Goal: Task Accomplishment & Management: Manage account settings

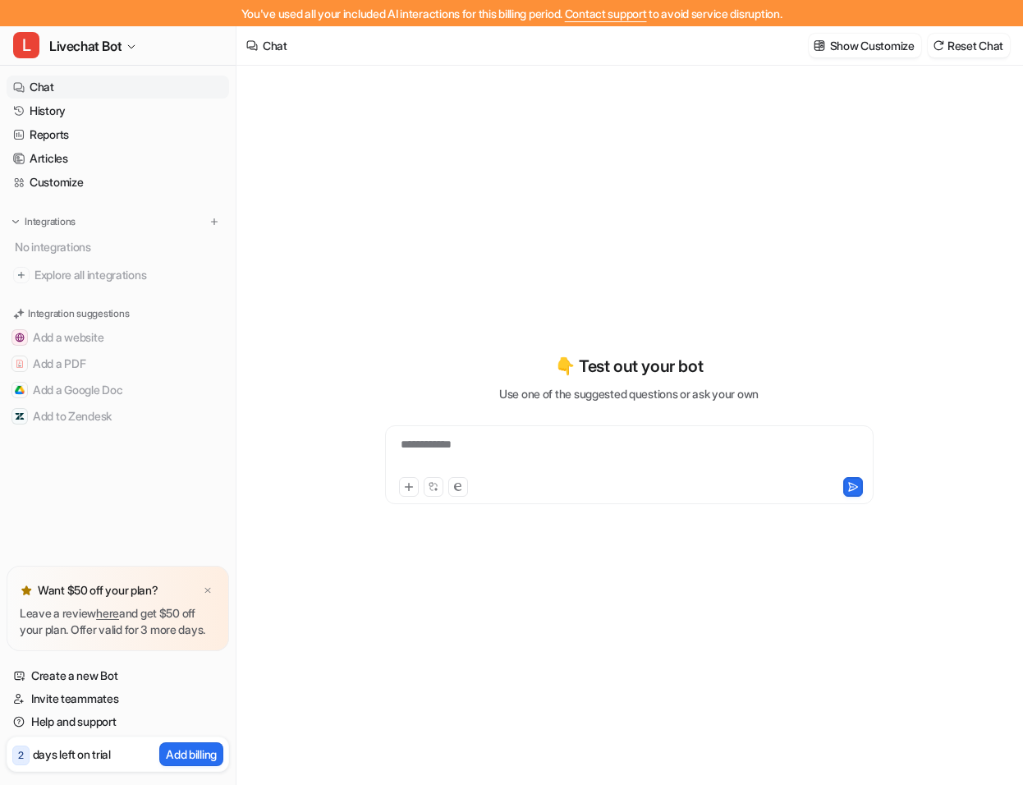
type textarea "**********"
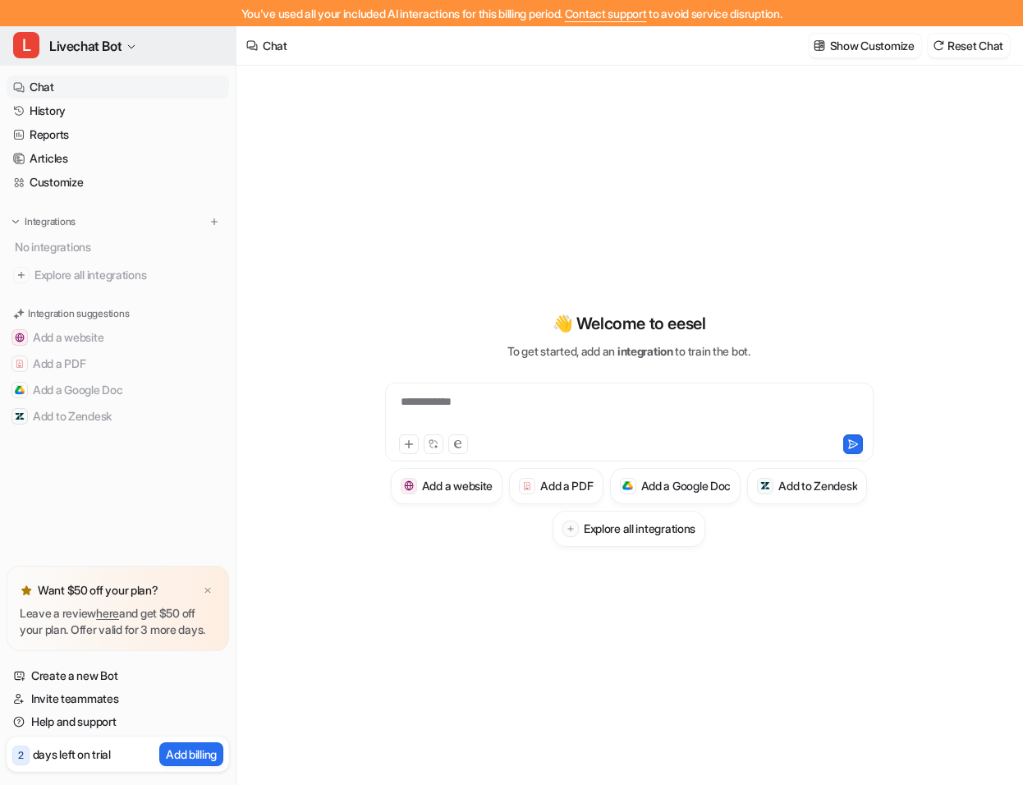
click at [119, 34] on button "L Livechat Bot" at bounding box center [118, 45] width 236 height 39
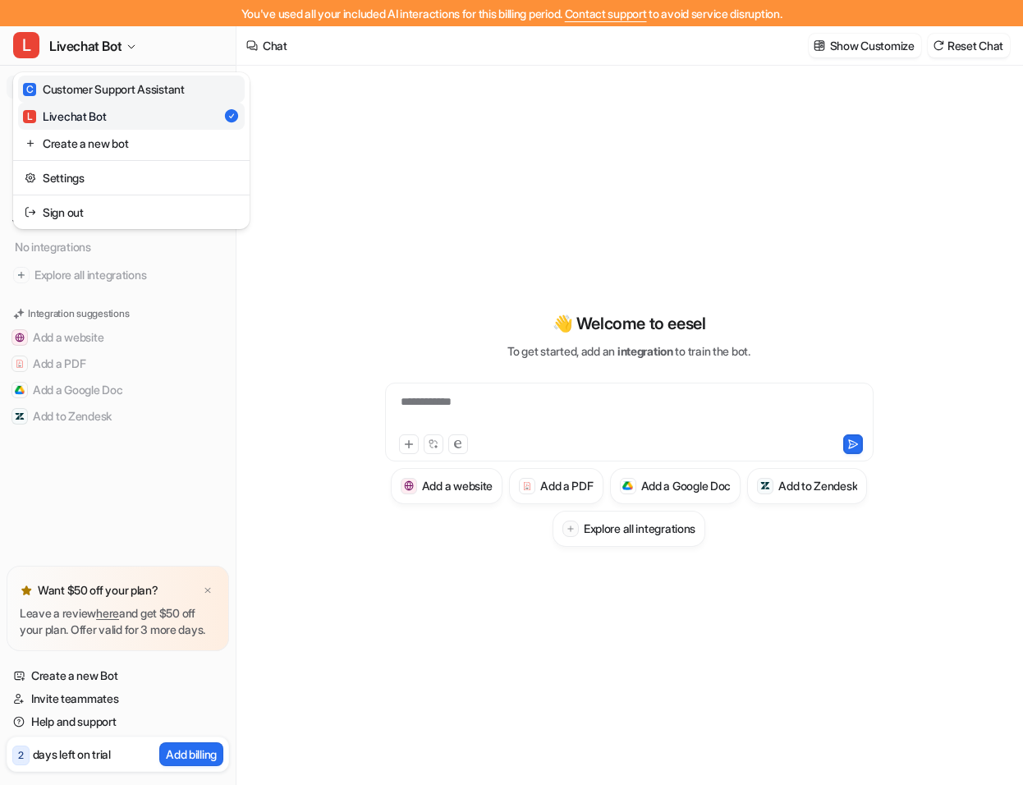
click at [126, 85] on div "C Customer Support Assistant" at bounding box center [104, 88] width 162 height 17
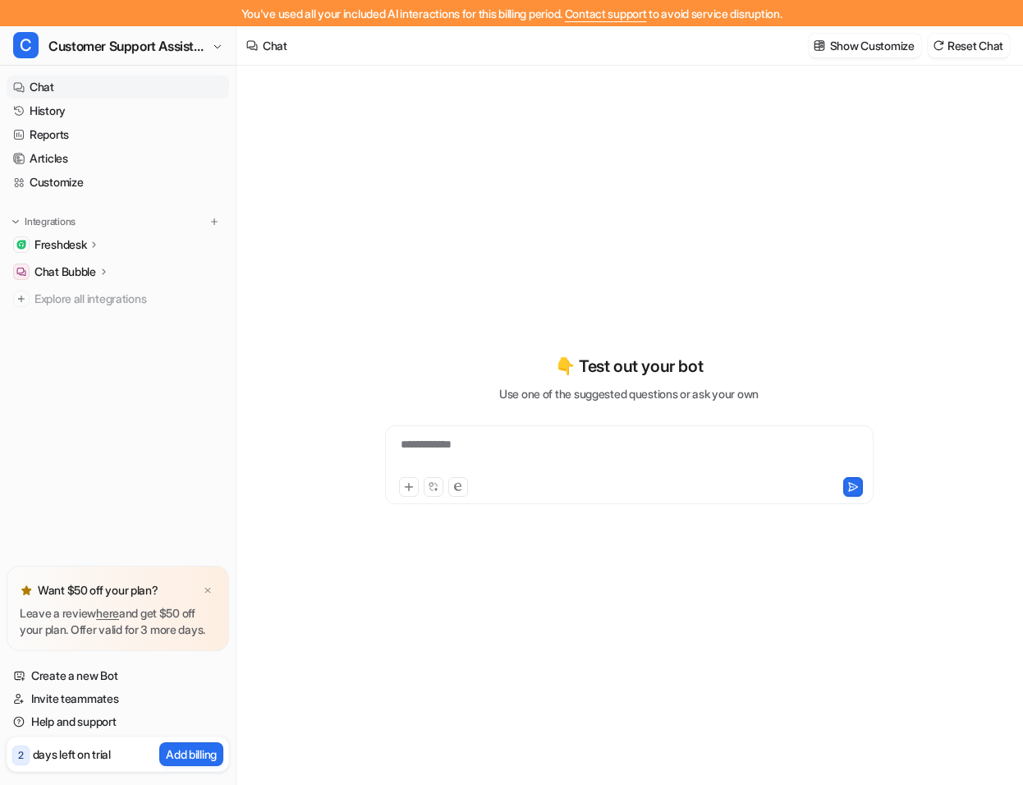
type textarea "**********"
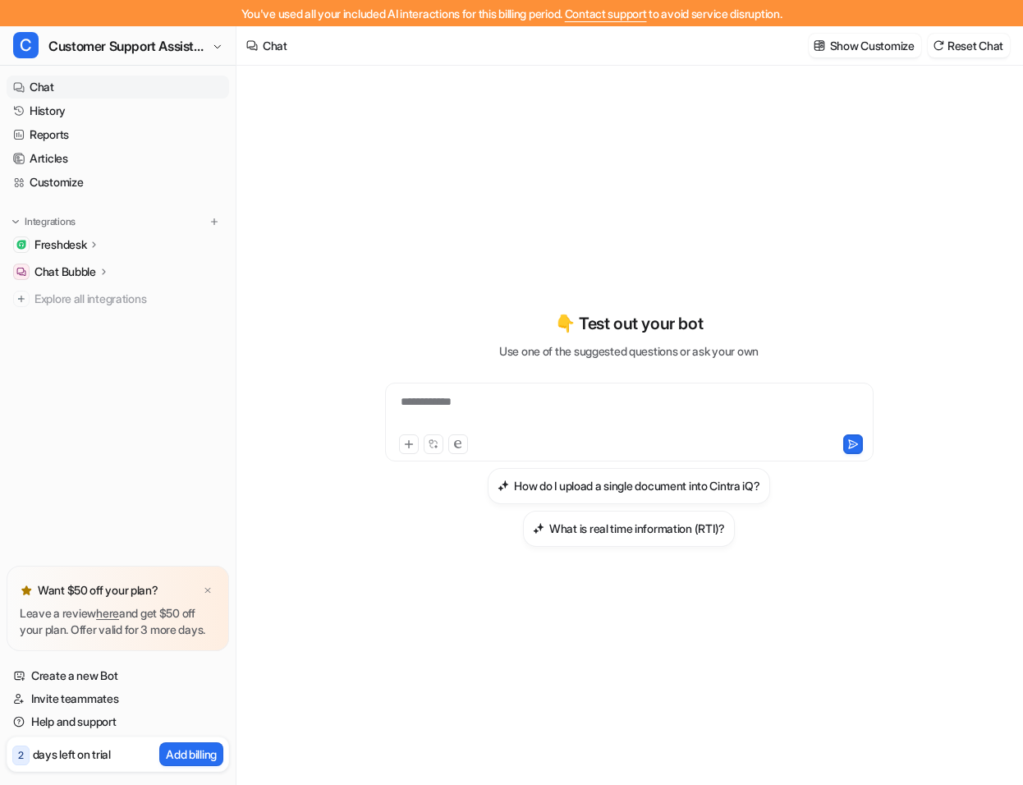
click at [76, 239] on p "Freshdesk" at bounding box center [60, 245] width 52 height 16
click at [76, 369] on p "Chat Bubble" at bounding box center [65, 366] width 62 height 16
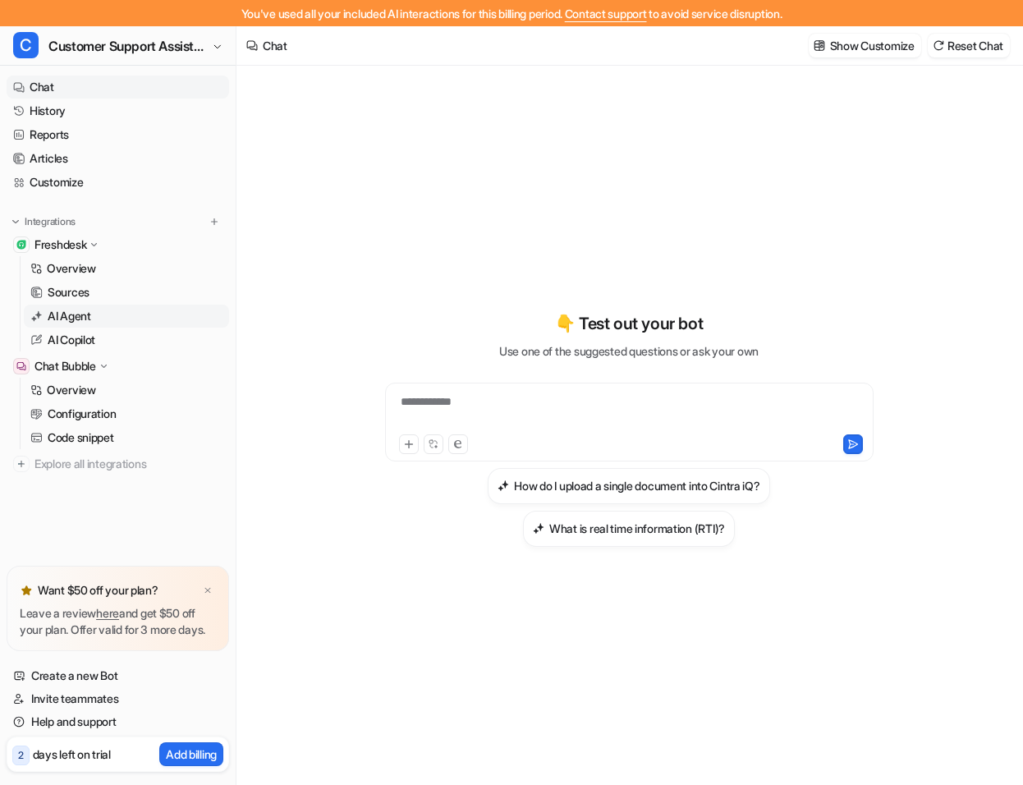
click at [80, 305] on link "AI Agent" at bounding box center [126, 316] width 205 height 23
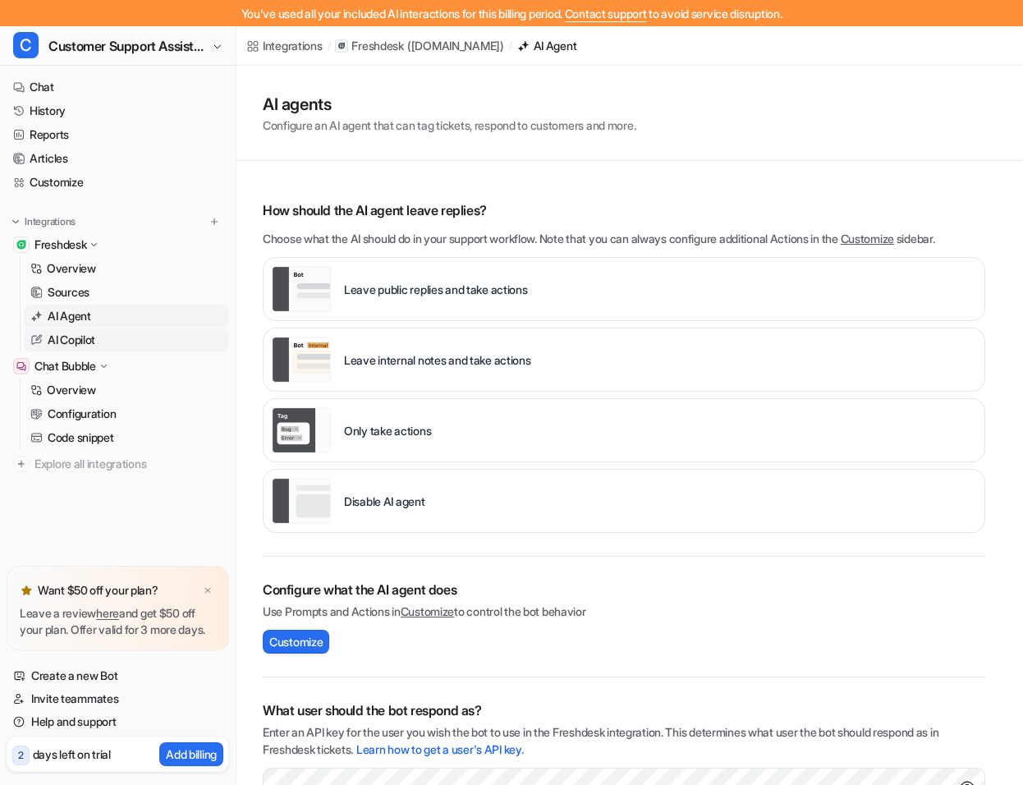
click at [87, 332] on p "AI Copilot" at bounding box center [72, 340] width 48 height 16
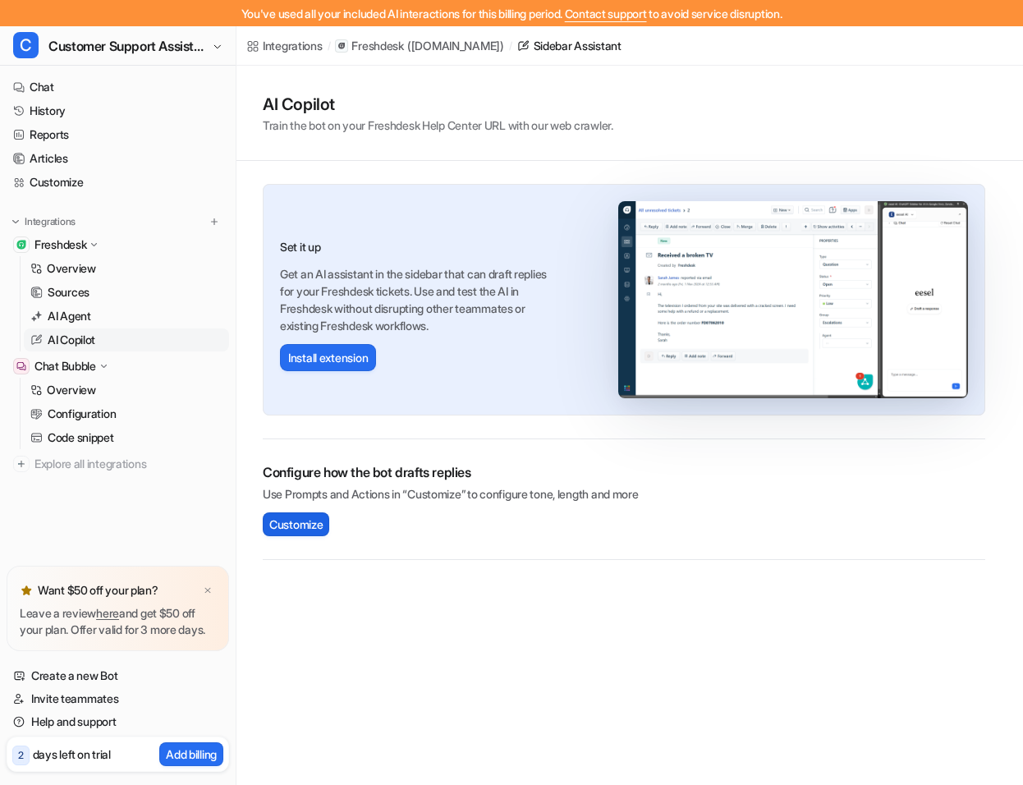
click at [291, 526] on span "Customize" at bounding box center [295, 524] width 53 height 17
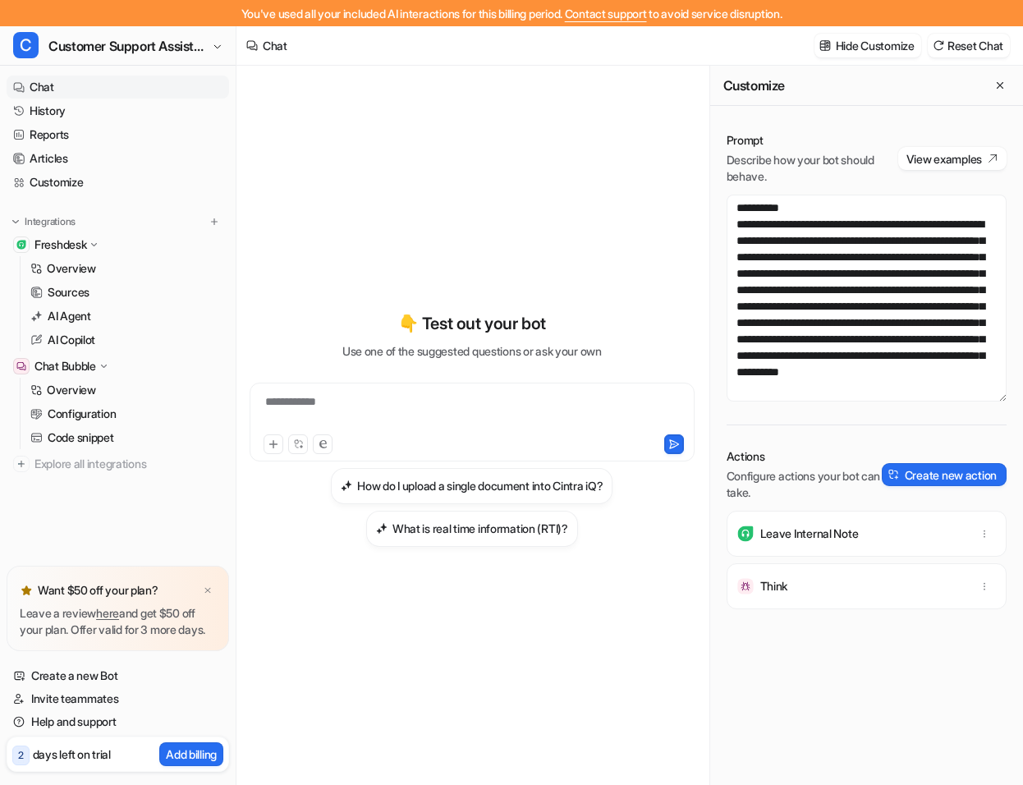
click at [552, 260] on div "**********" at bounding box center [472, 428] width 445 height 549
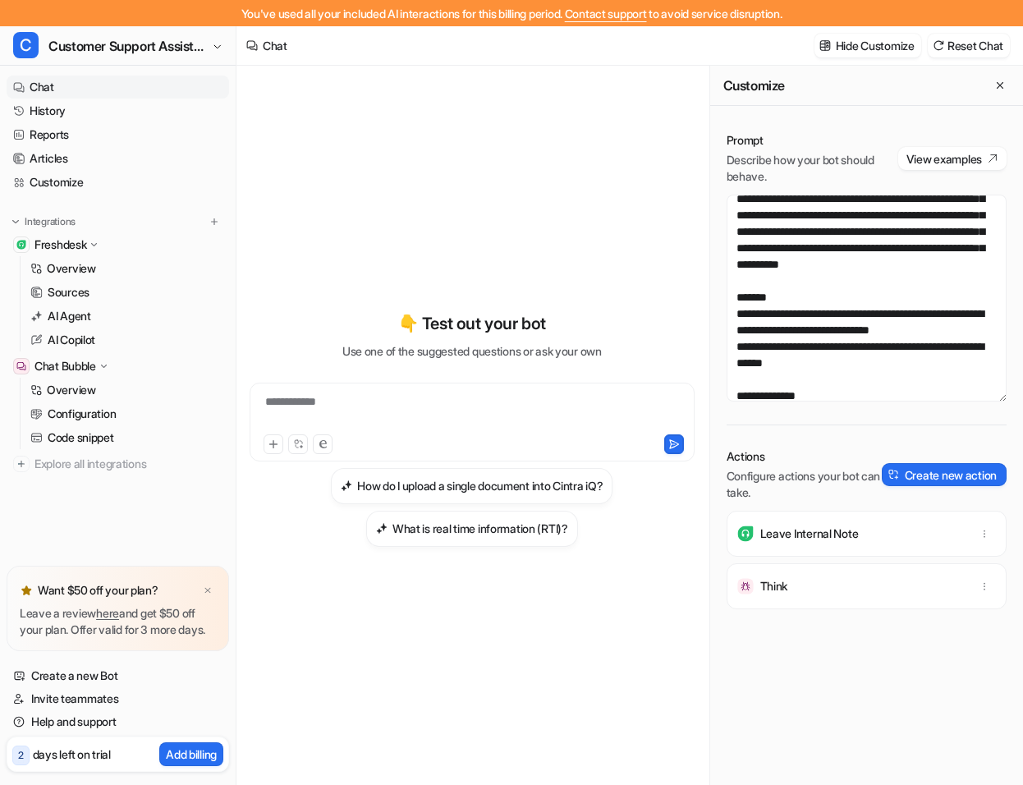
scroll to position [131, 0]
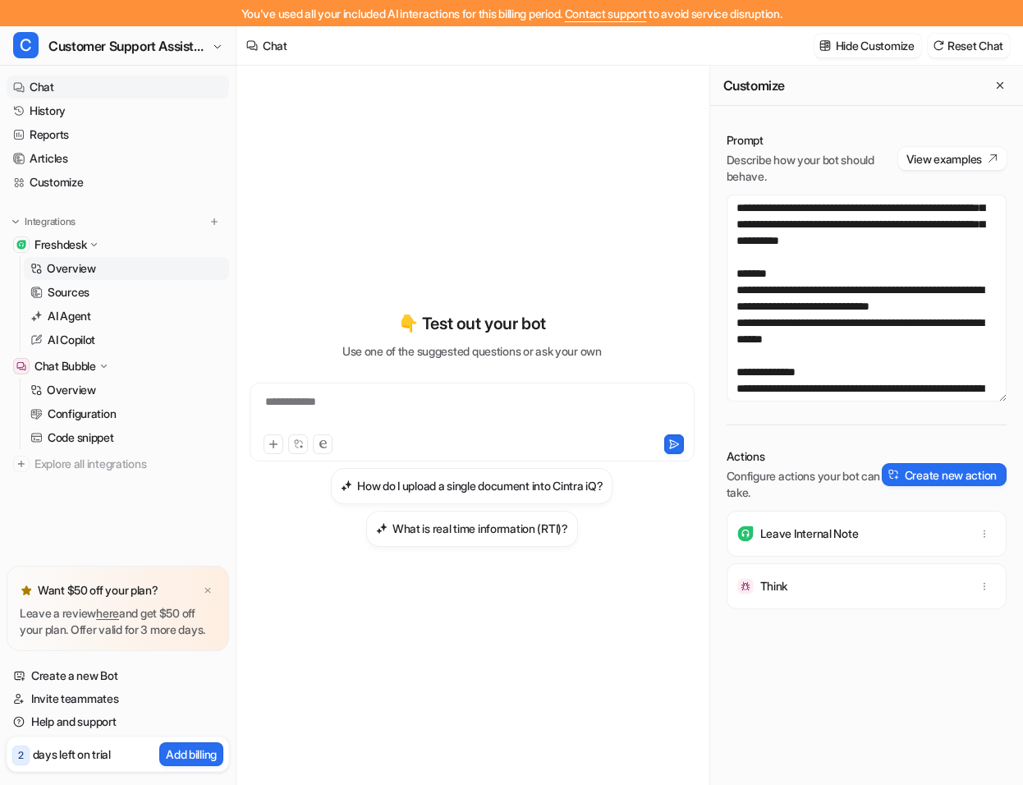
click at [82, 269] on p "Overview" at bounding box center [71, 268] width 49 height 16
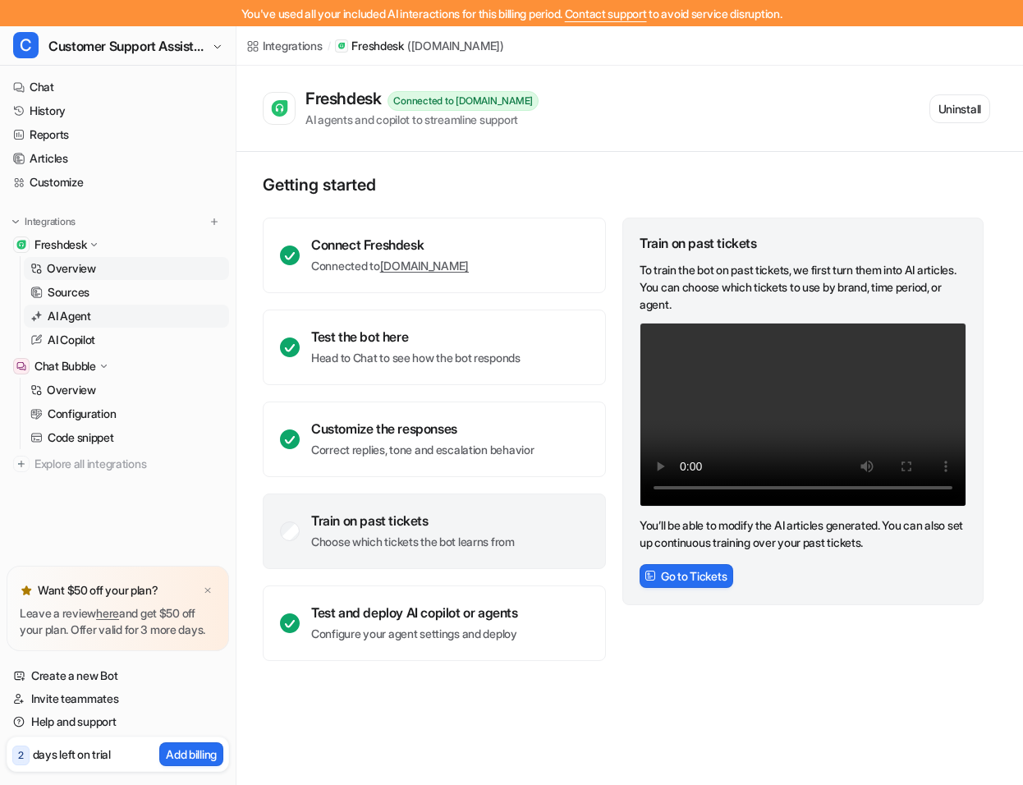
click at [72, 311] on p "AI Agent" at bounding box center [70, 316] width 44 height 16
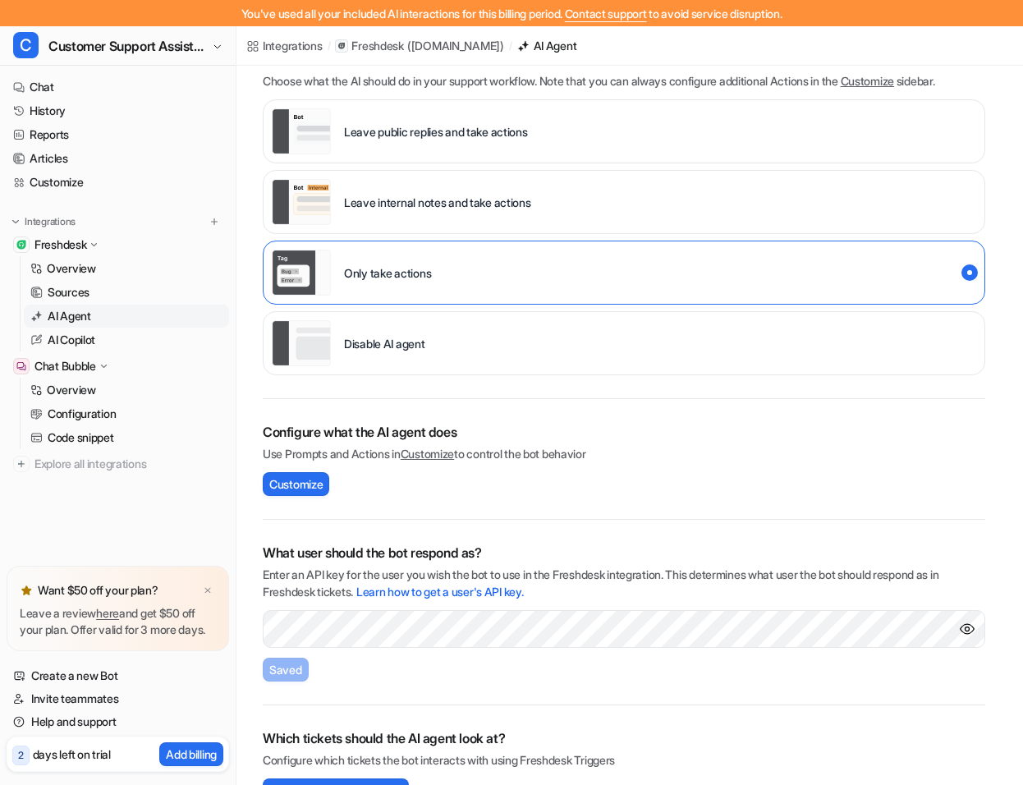
scroll to position [198, 0]
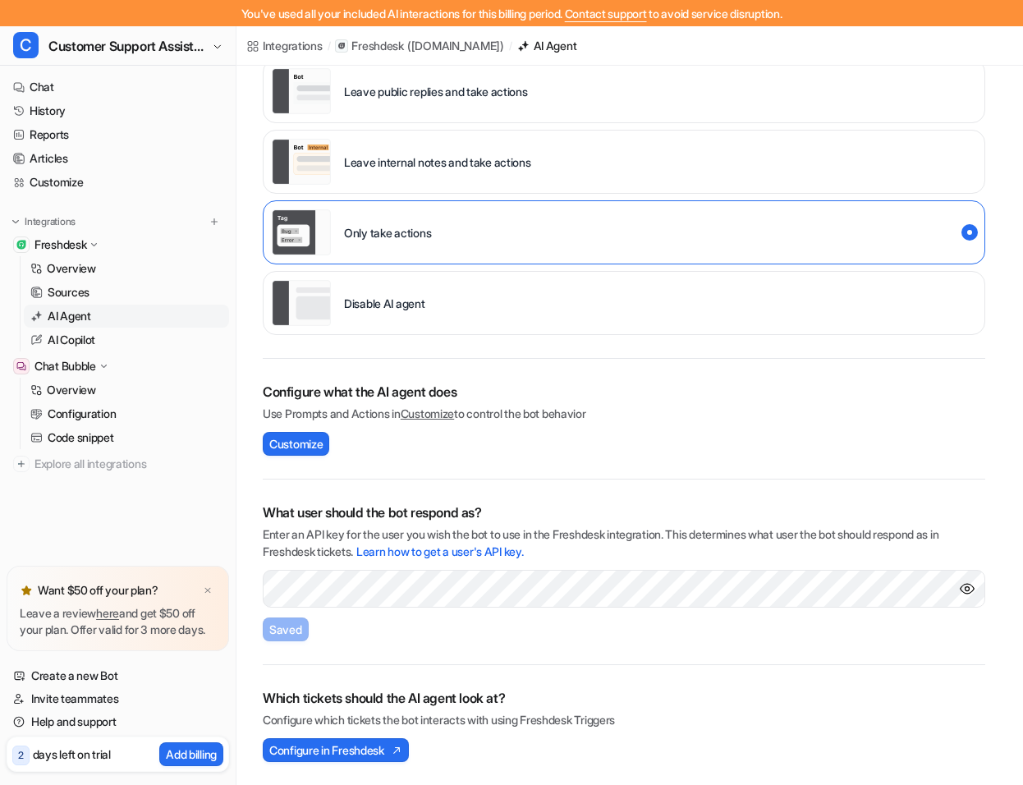
click at [969, 591] on img "Show API key" at bounding box center [967, 589] width 16 height 16
click at [969, 591] on img "Hide API key" at bounding box center [967, 589] width 16 height 16
click at [349, 747] on span "Configure in Freshdesk" at bounding box center [326, 750] width 115 height 17
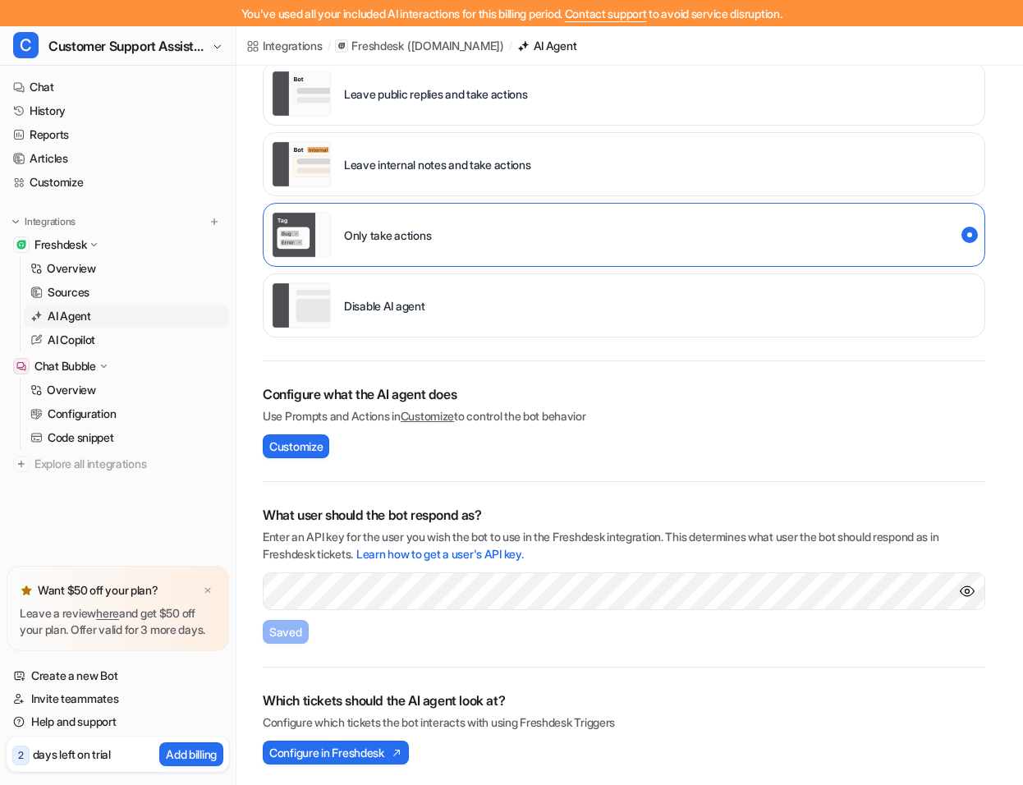
scroll to position [191, 0]
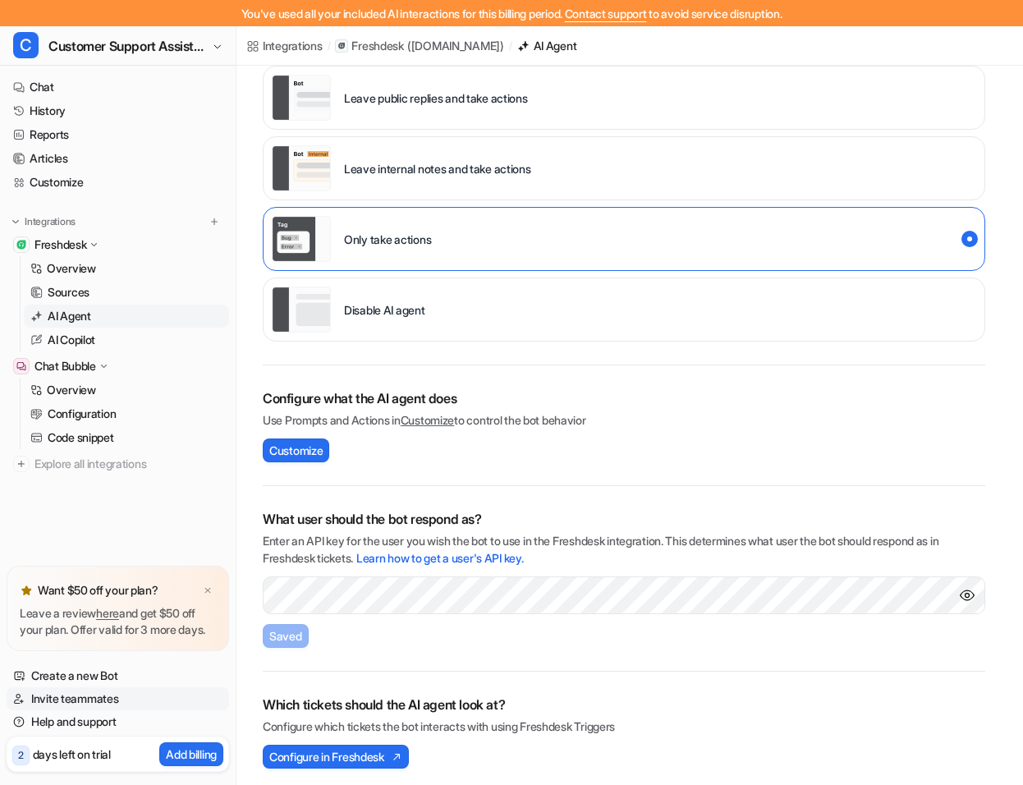
click at [99, 704] on link "Invite teammates" at bounding box center [118, 698] width 223 height 23
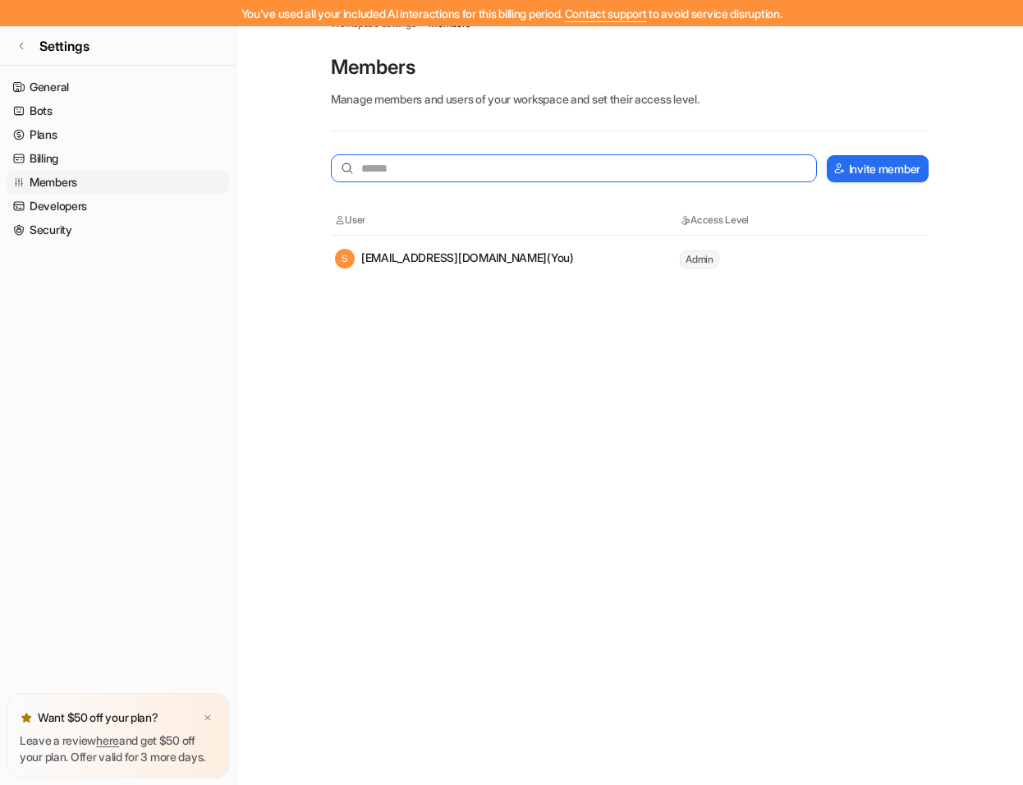
click at [377, 179] on input "text" at bounding box center [574, 168] width 486 height 28
type input "**********"
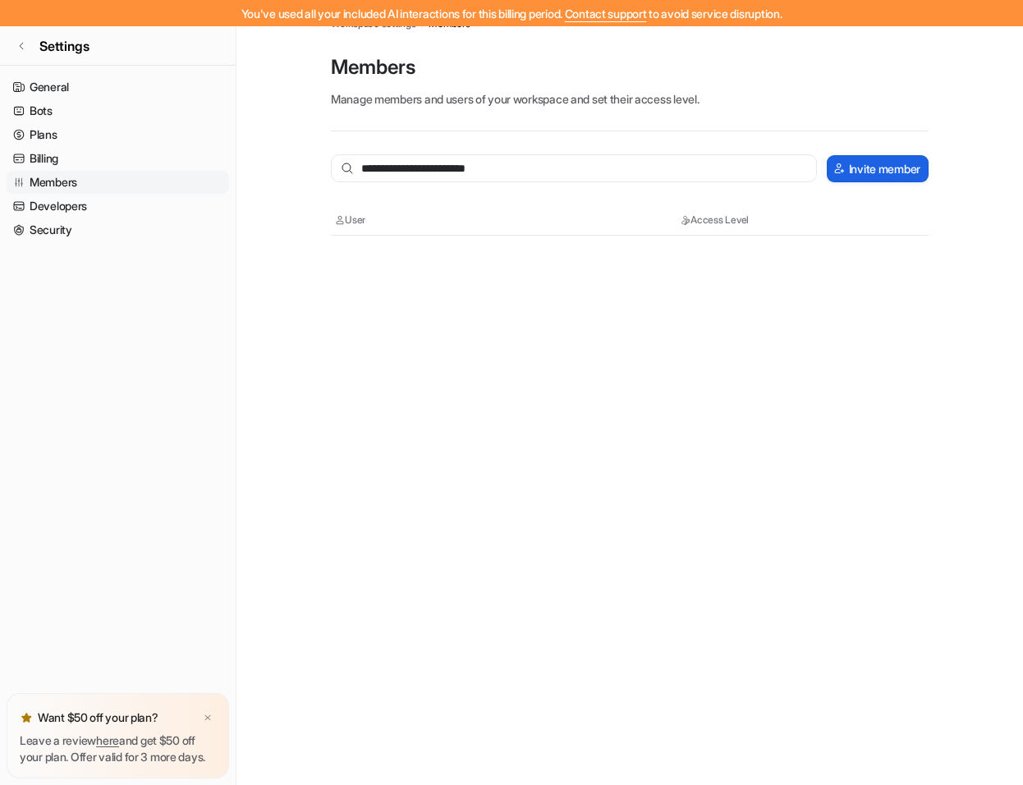
click at [889, 163] on button "Invite member" at bounding box center [878, 168] width 102 height 27
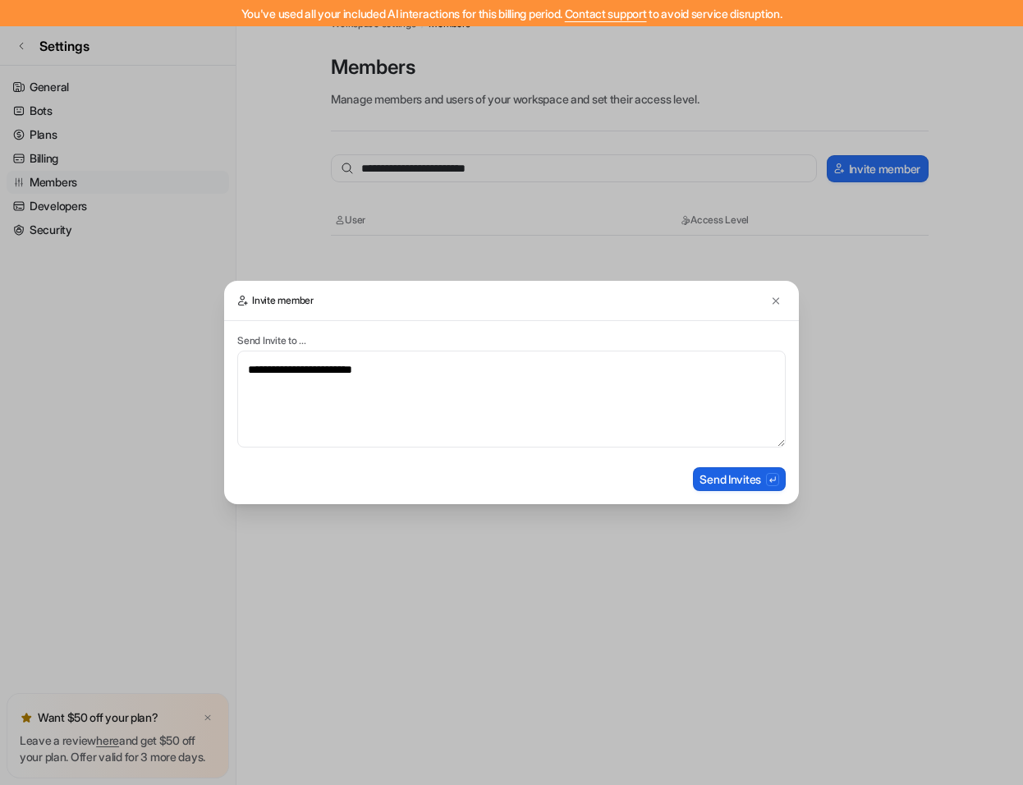
click at [737, 480] on button "Send Invites" at bounding box center [739, 479] width 93 height 24
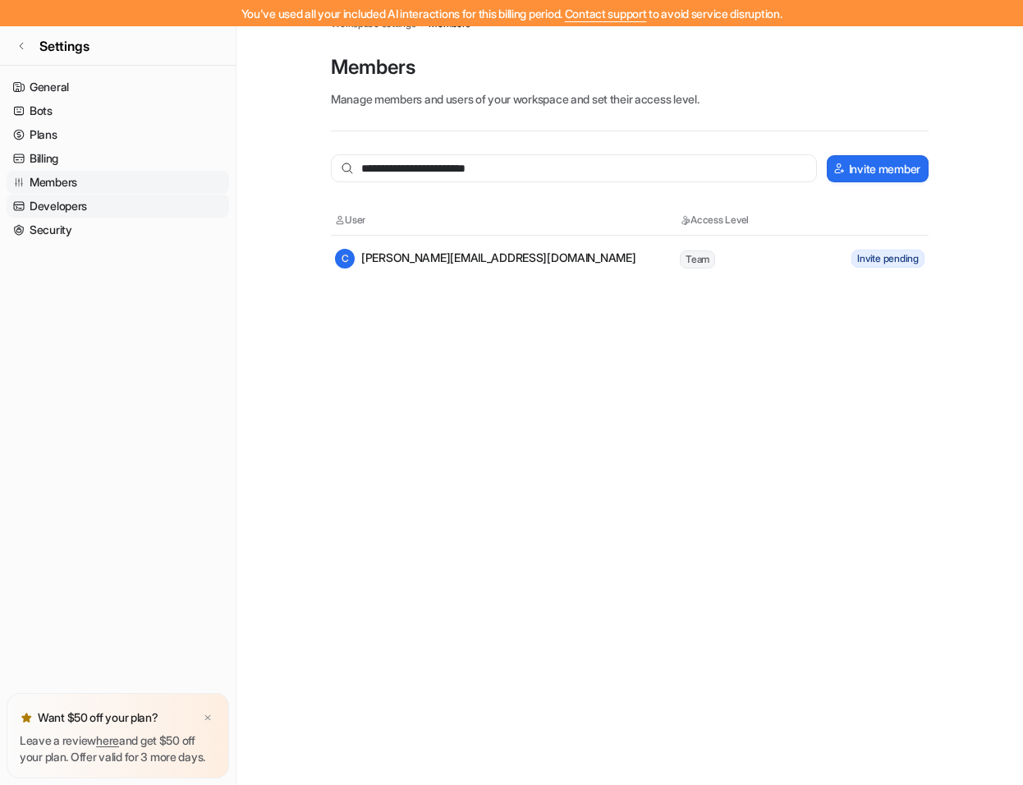
click at [39, 214] on link "Developers" at bounding box center [118, 206] width 223 height 23
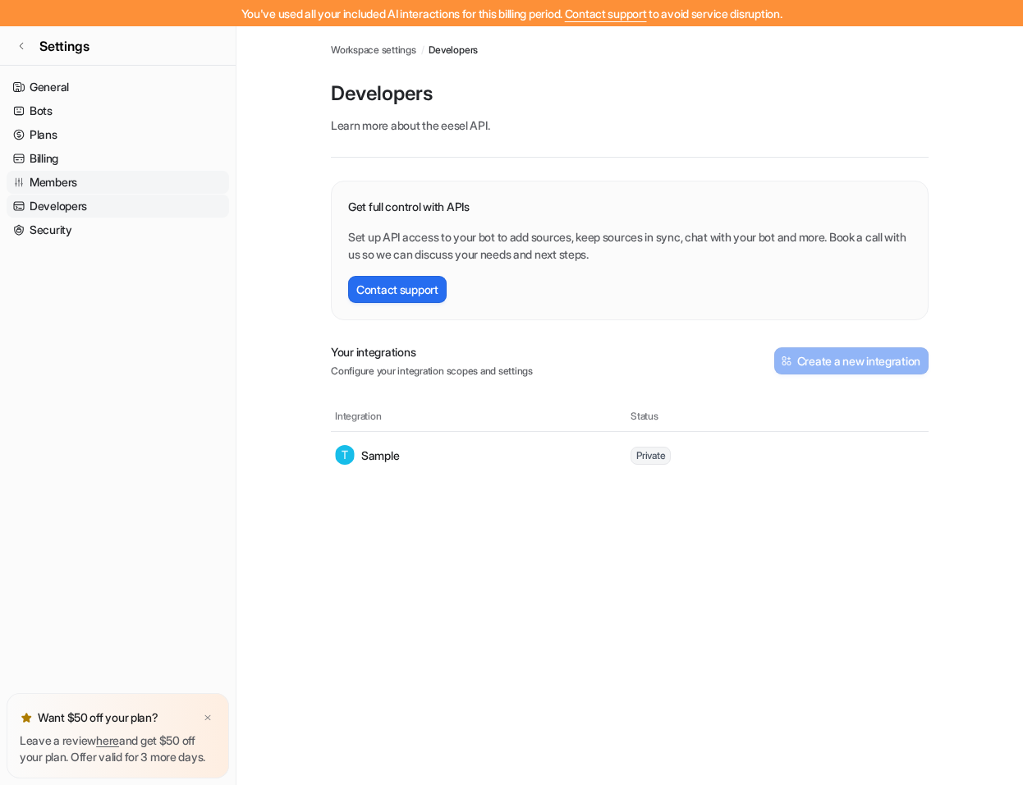
click at [67, 178] on link "Members" at bounding box center [118, 182] width 223 height 23
